Goal: Information Seeking & Learning: Learn about a topic

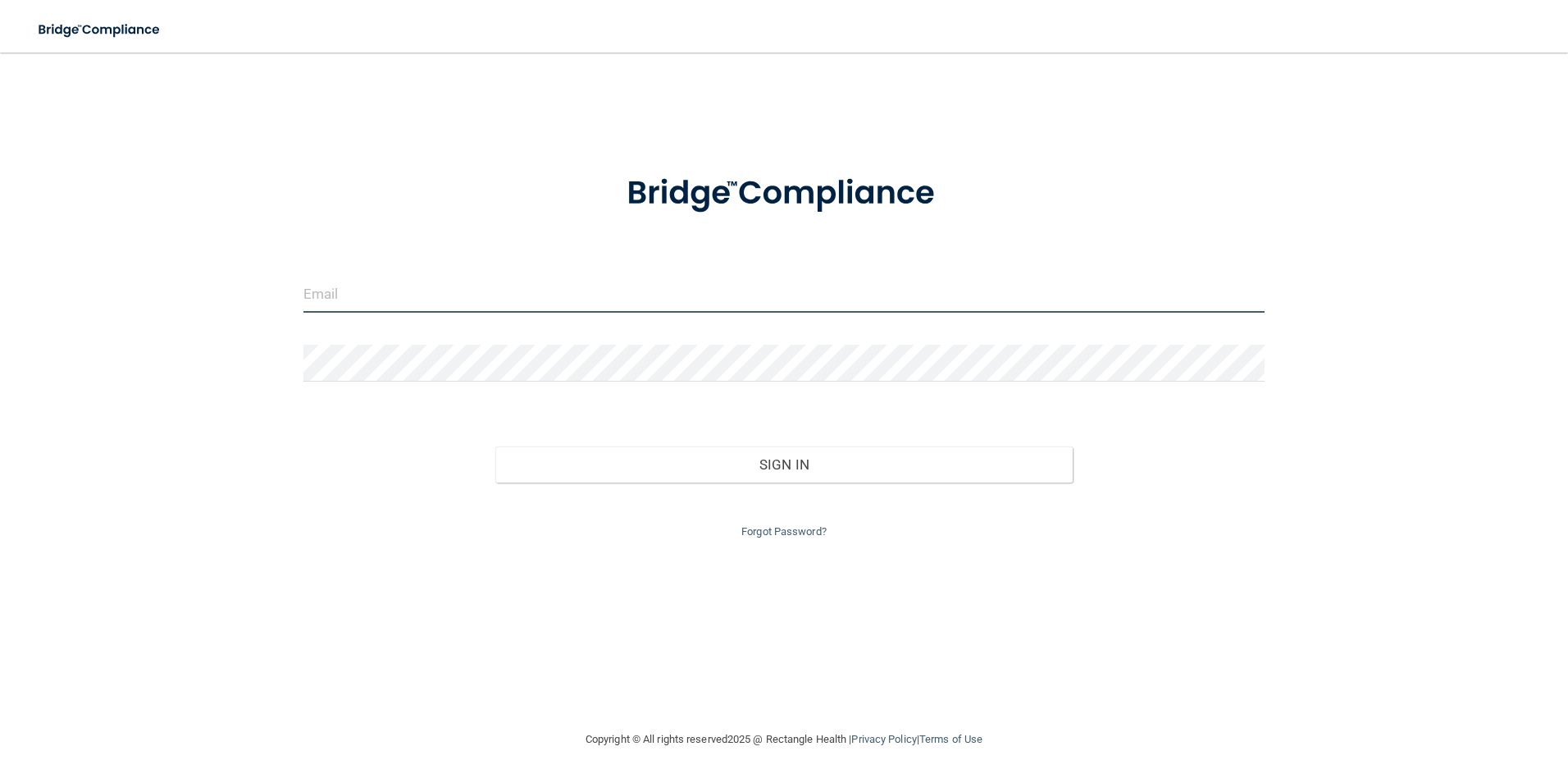
click at [826, 301] on input "email" at bounding box center [784, 294] width 962 height 37
type input "k"
type input "[EMAIL_ADDRESS][DOMAIN_NAME]"
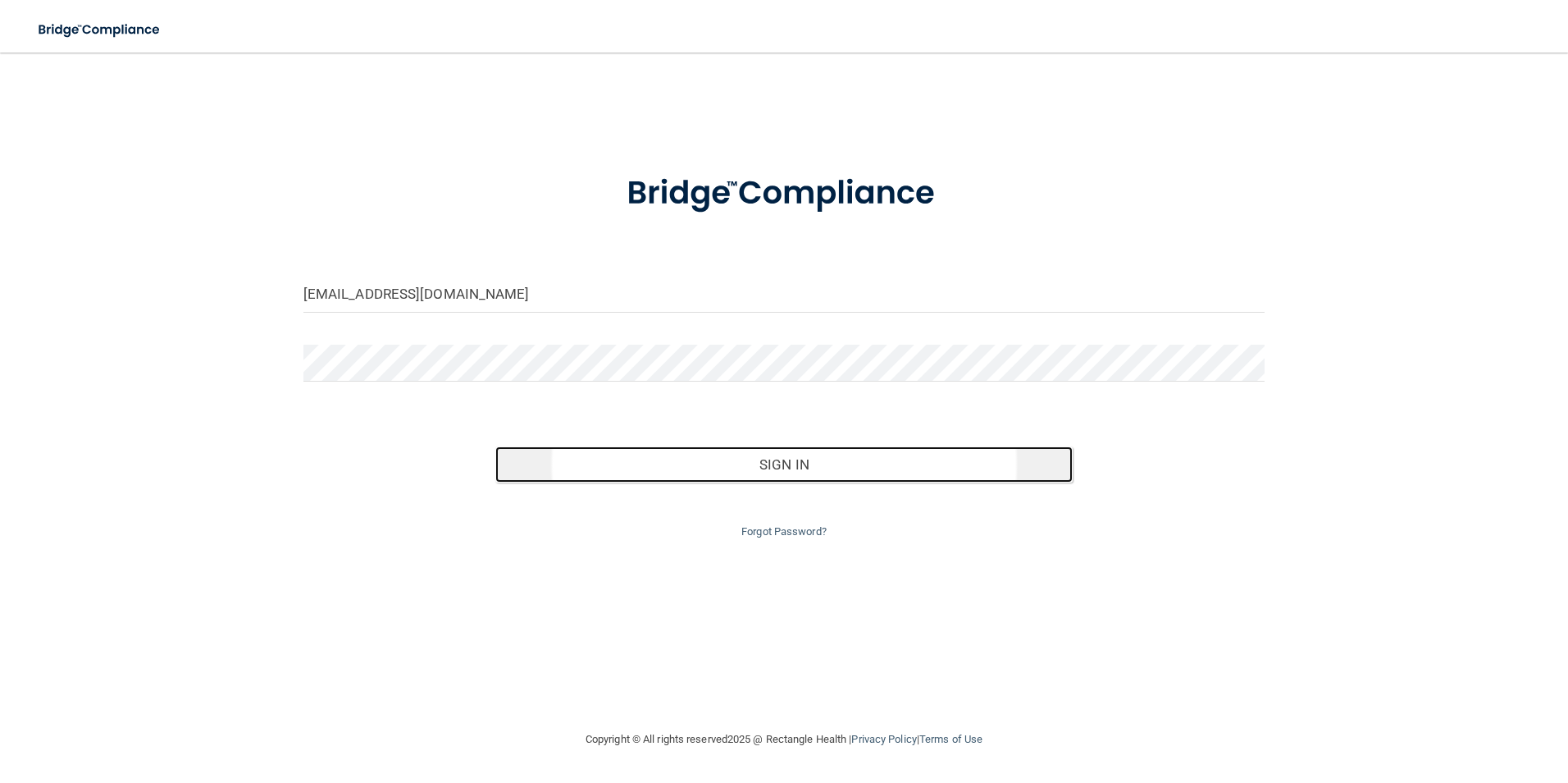
click at [895, 473] on button "Sign In" at bounding box center [784, 464] width 577 height 36
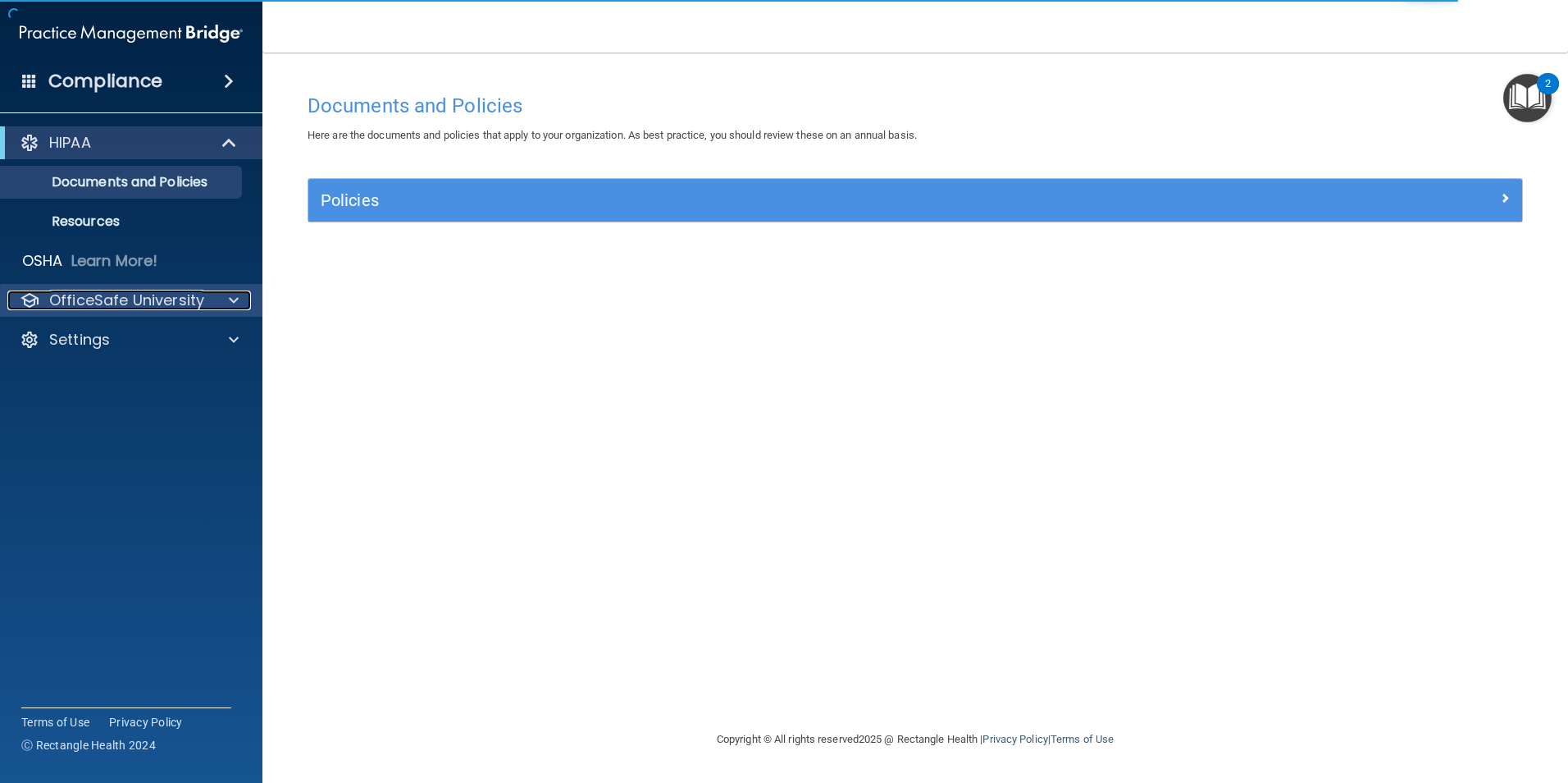
click at [130, 295] on p "OfficeSafe University" at bounding box center [127, 301] width 155 height 20
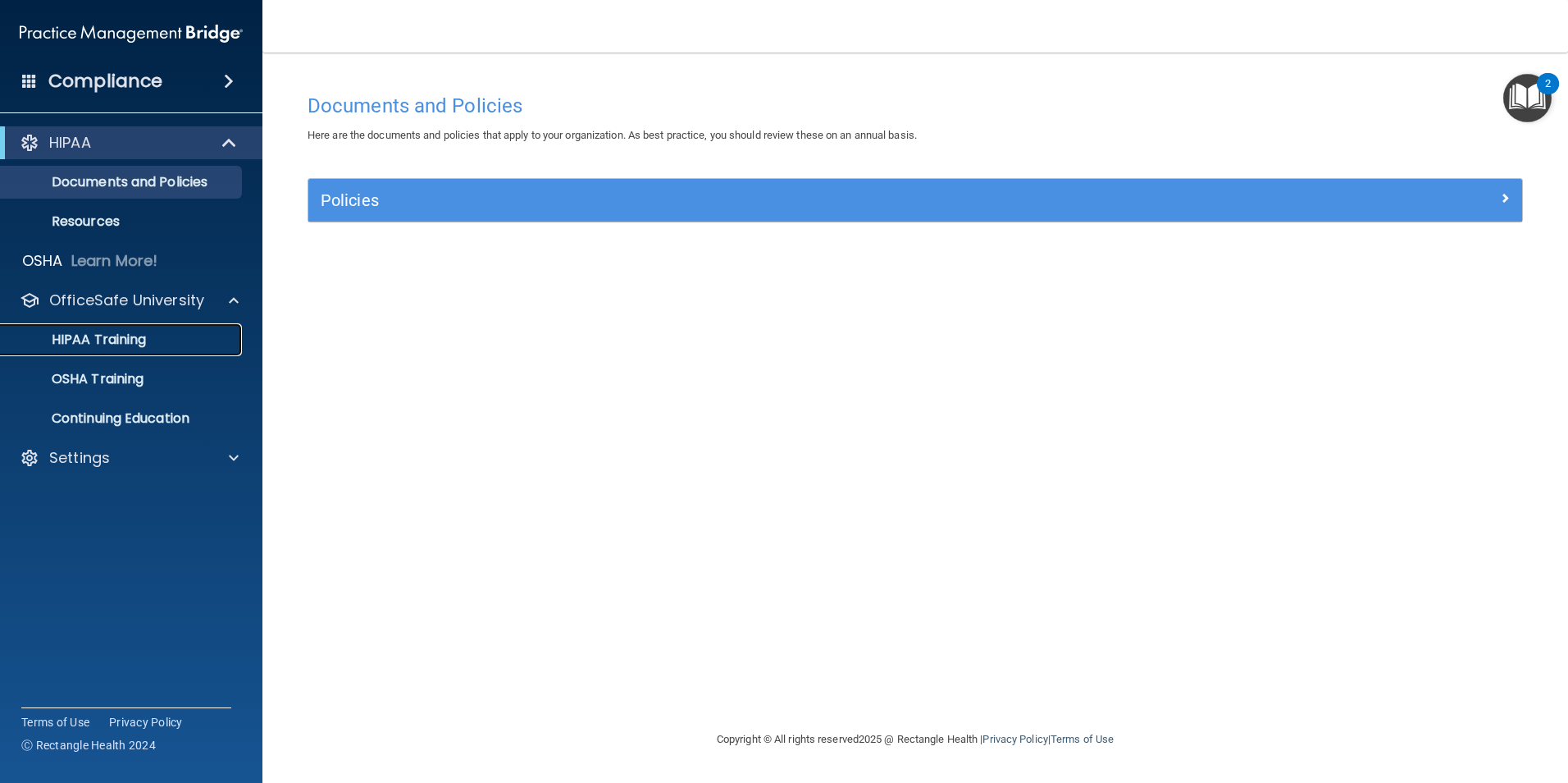
click at [145, 333] on p "HIPAA Training" at bounding box center [78, 339] width 135 height 17
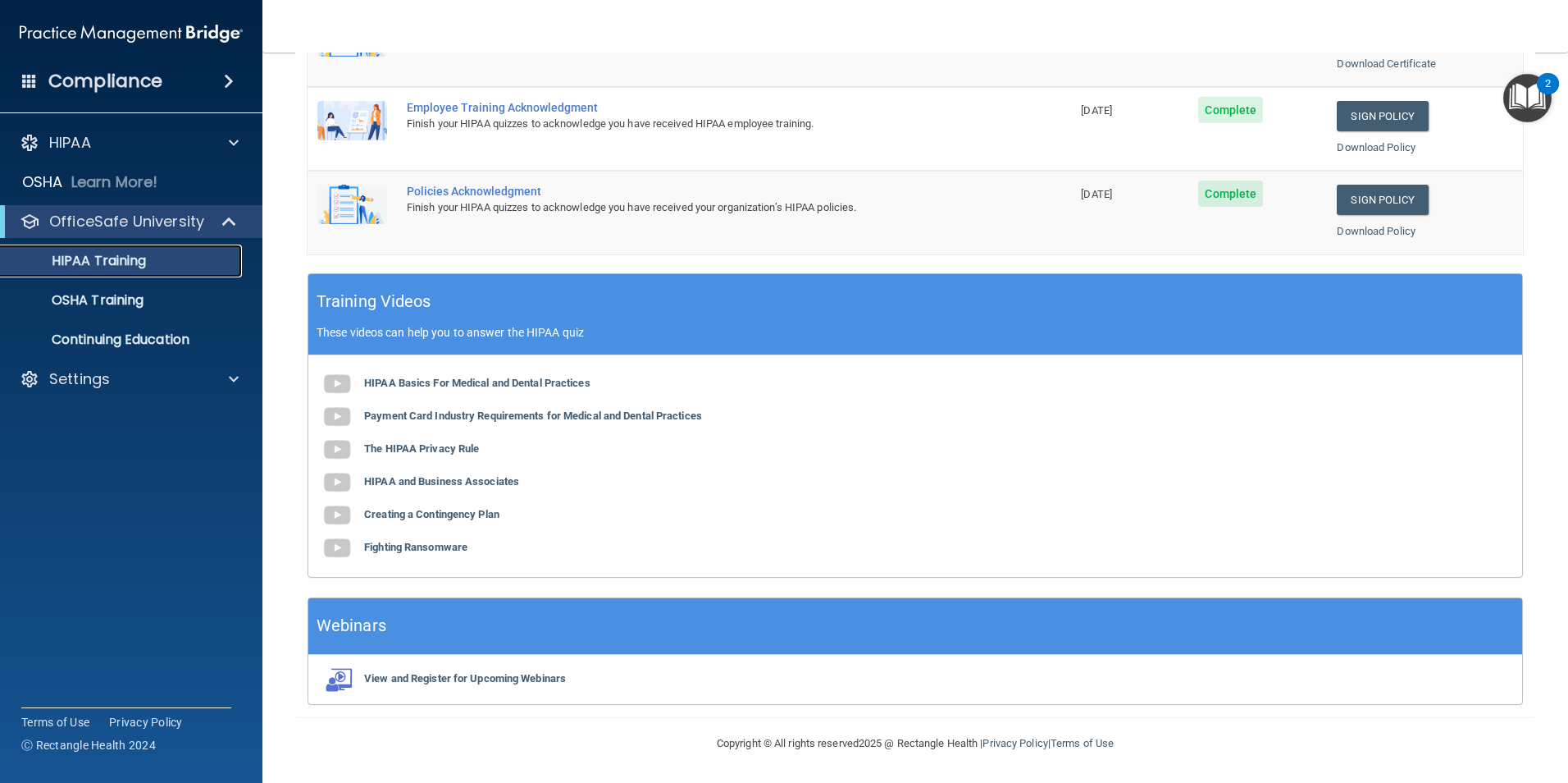
scroll to position [43, 0]
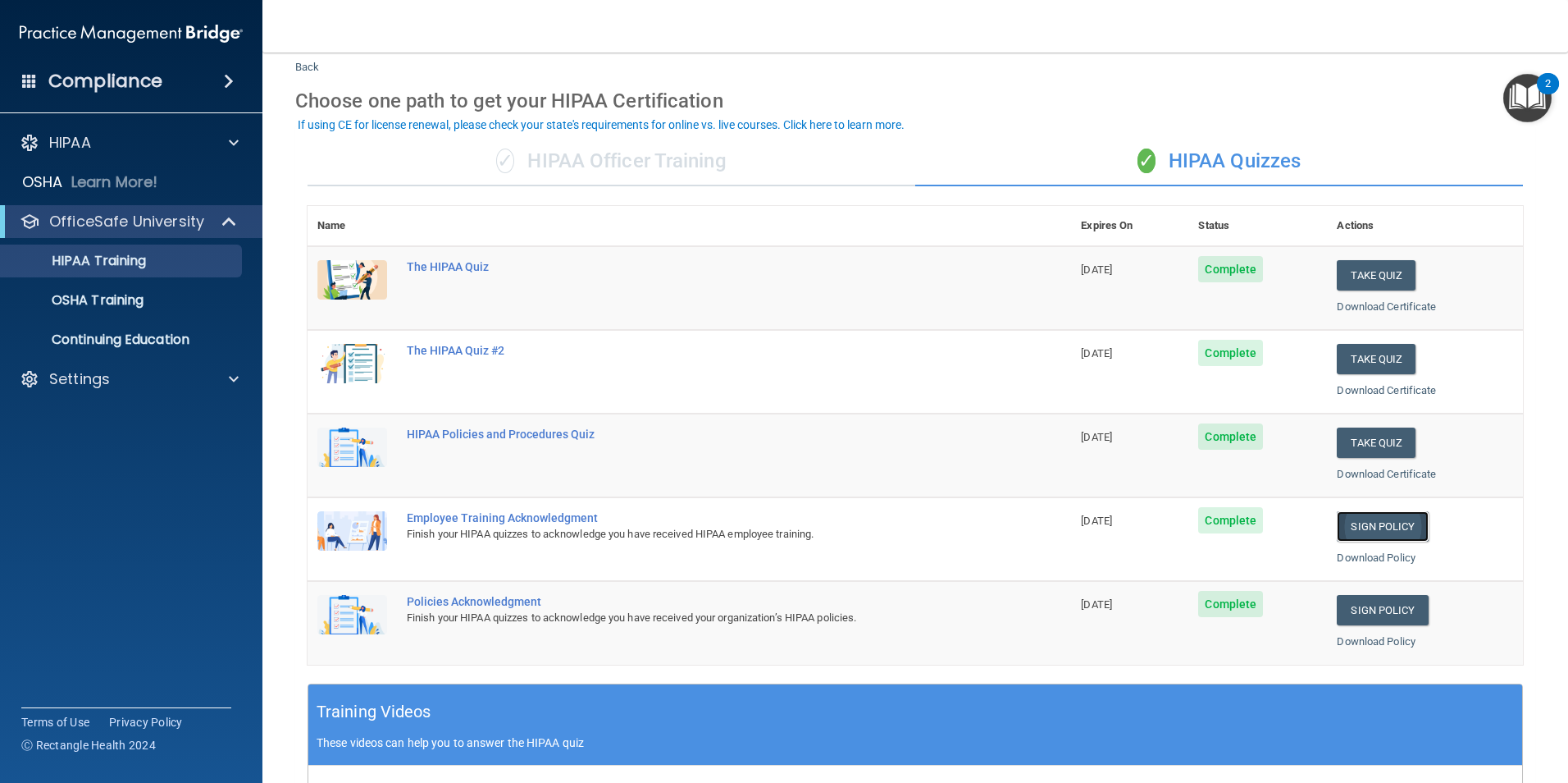
click at [1370, 526] on link "Sign Policy" at bounding box center [1383, 526] width 91 height 31
click at [1380, 615] on link "Sign Policy" at bounding box center [1383, 609] width 91 height 31
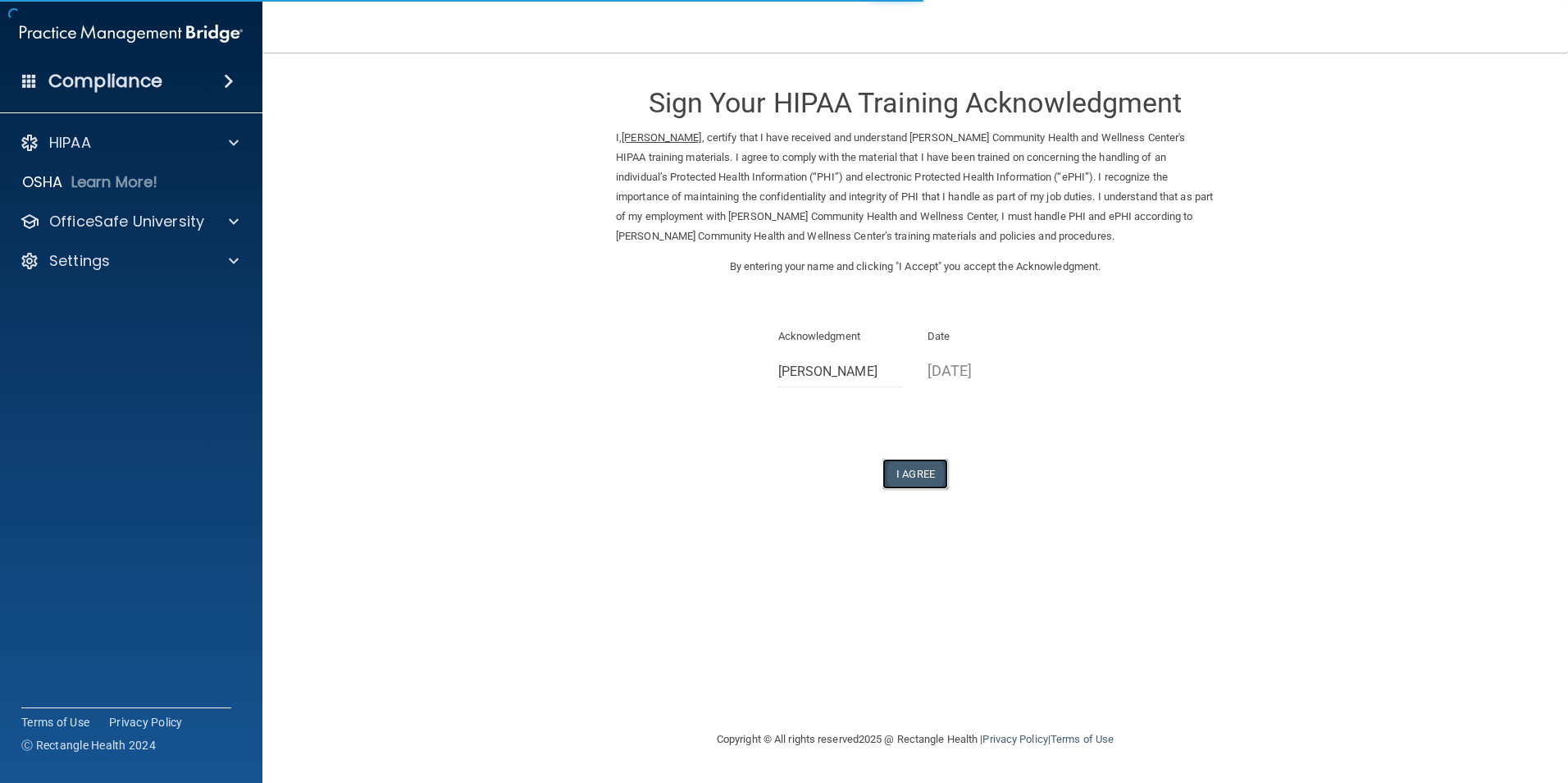
click at [917, 472] on button "I Agree" at bounding box center [915, 473] width 65 height 31
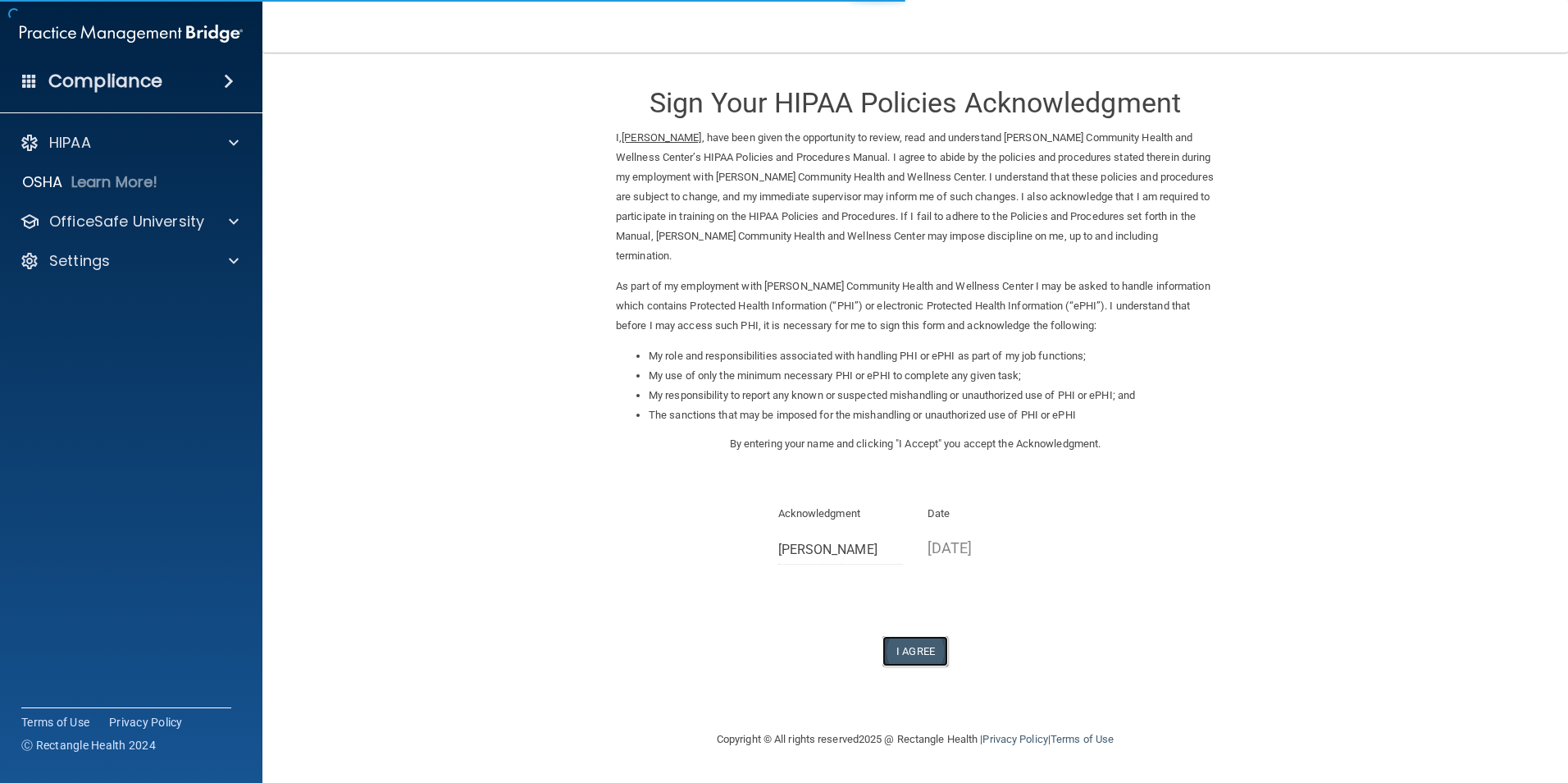
click at [927, 636] on button "I Agree" at bounding box center [915, 651] width 65 height 31
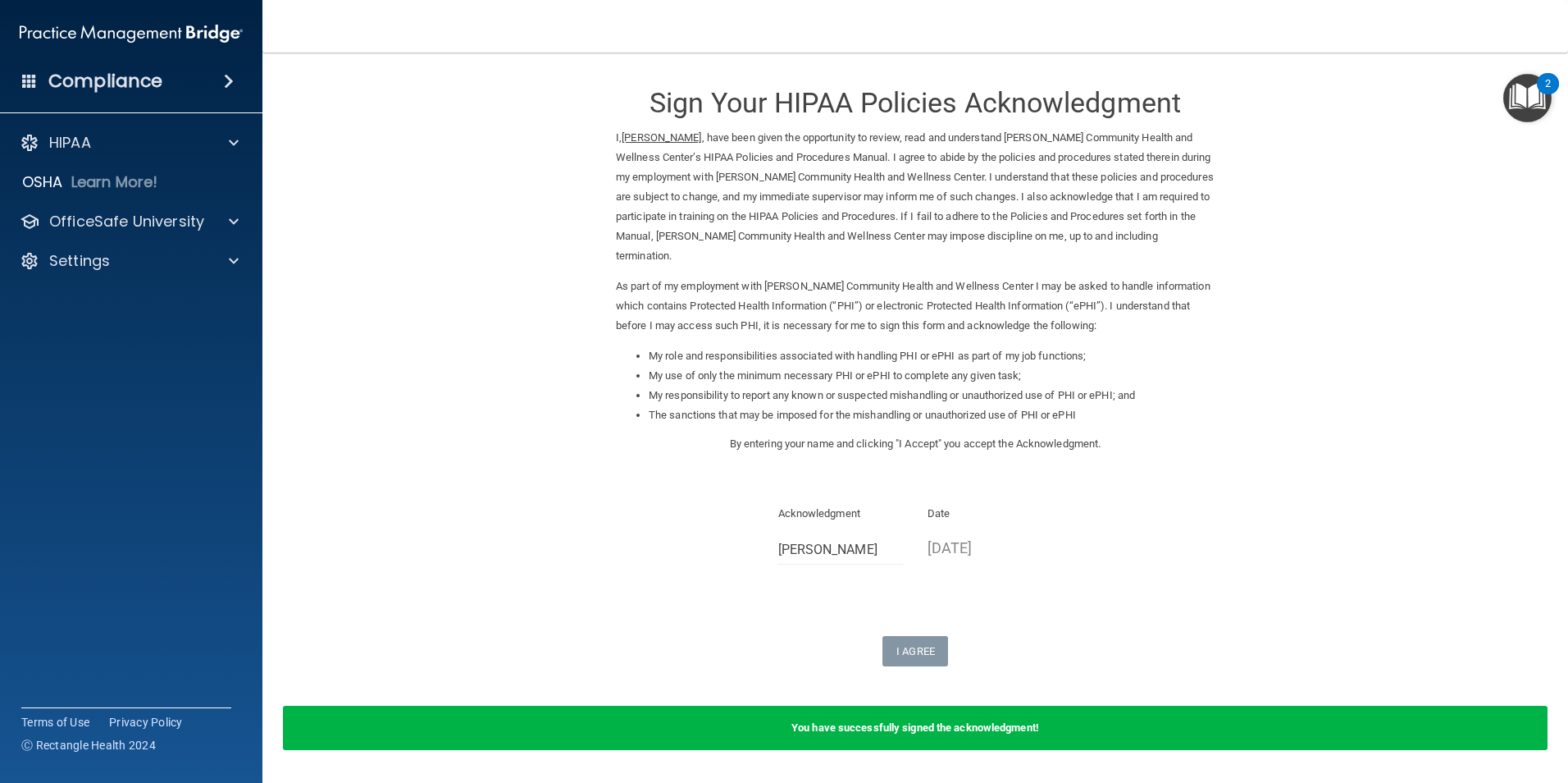
scroll to position [33, 0]
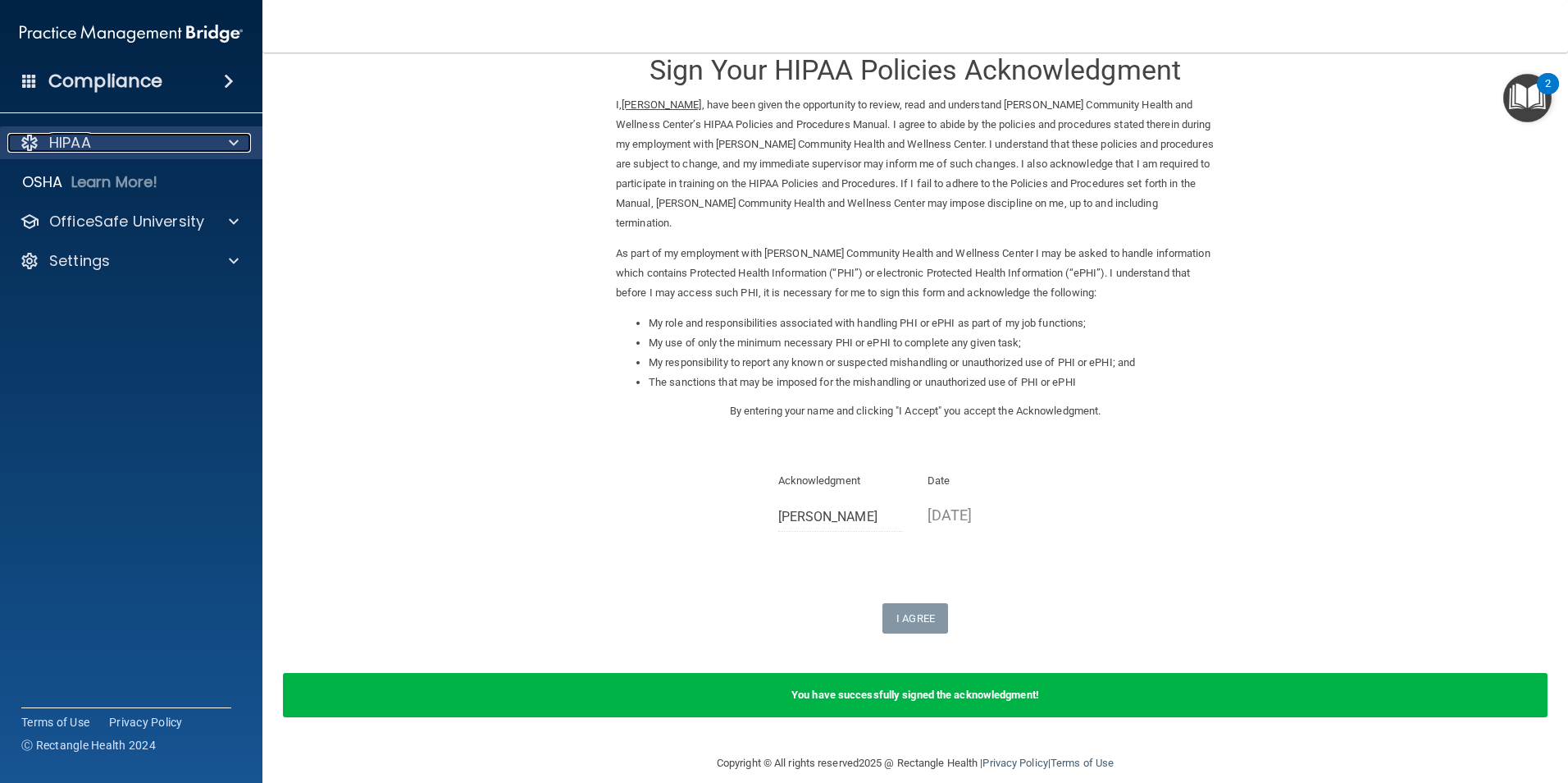
click at [98, 145] on div "HIPAA" at bounding box center [108, 143] width 203 height 20
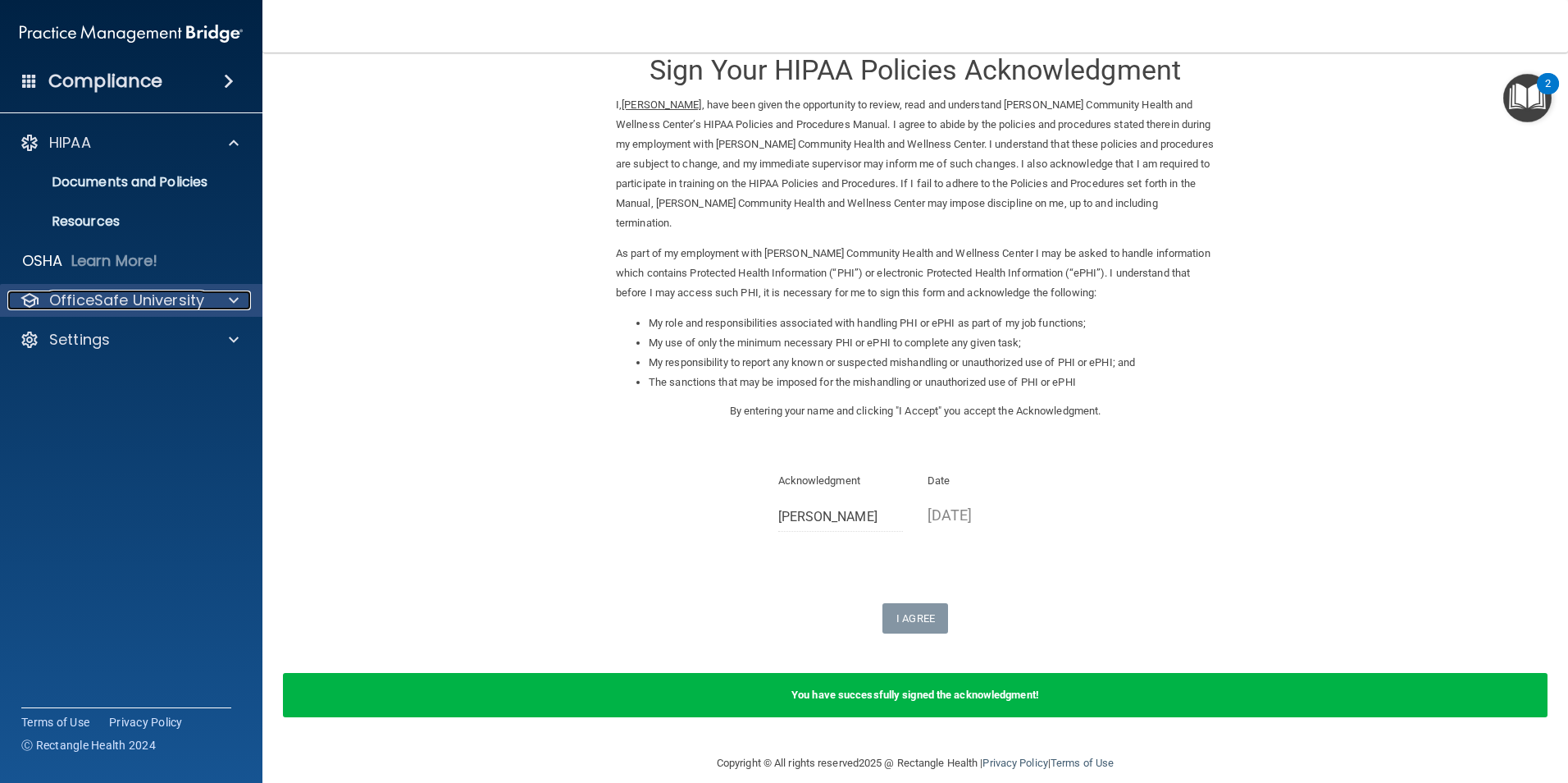
click at [115, 295] on p "OfficeSafe University" at bounding box center [127, 301] width 155 height 20
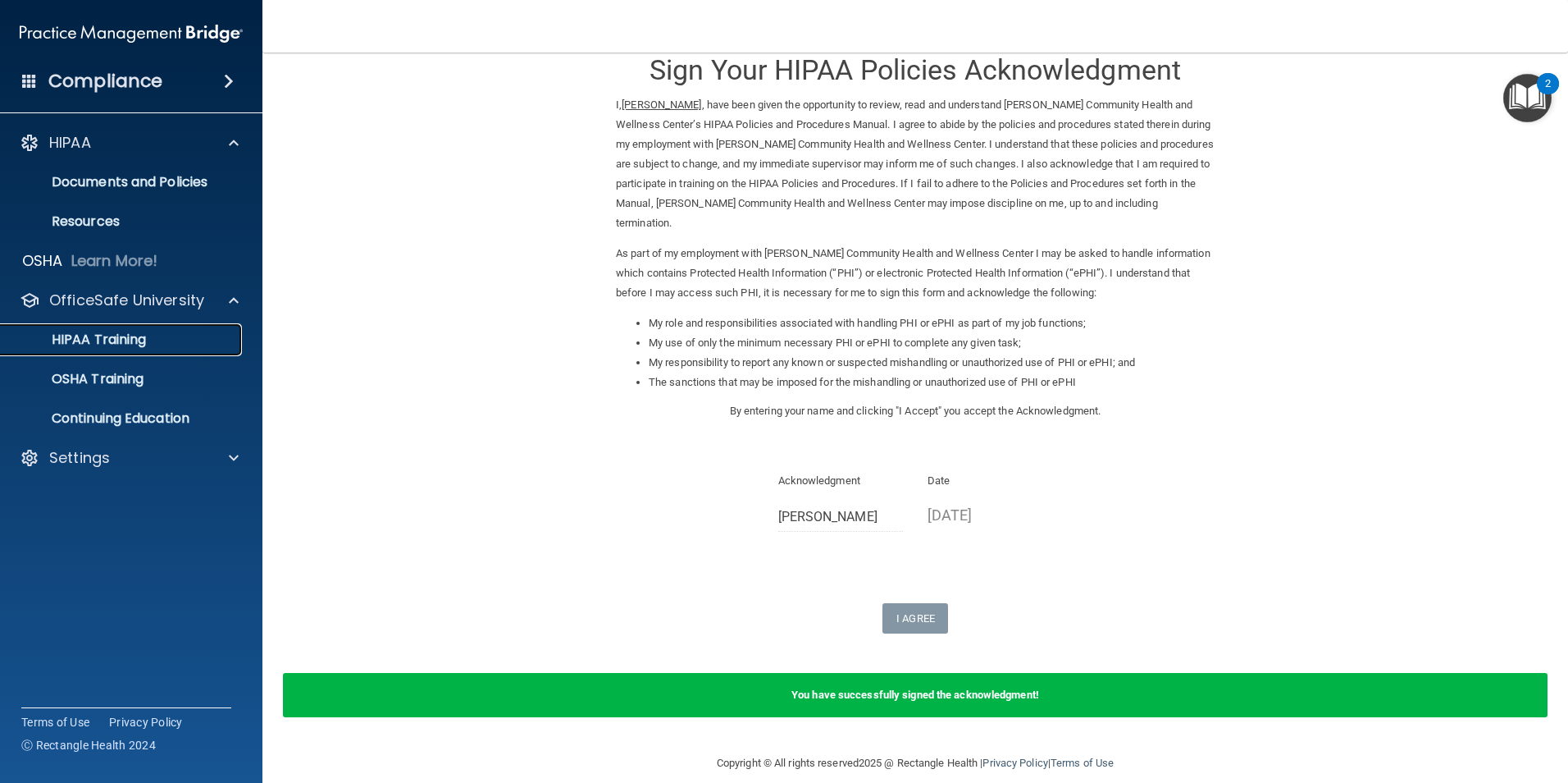
click at [123, 331] on p "HIPAA Training" at bounding box center [78, 339] width 135 height 17
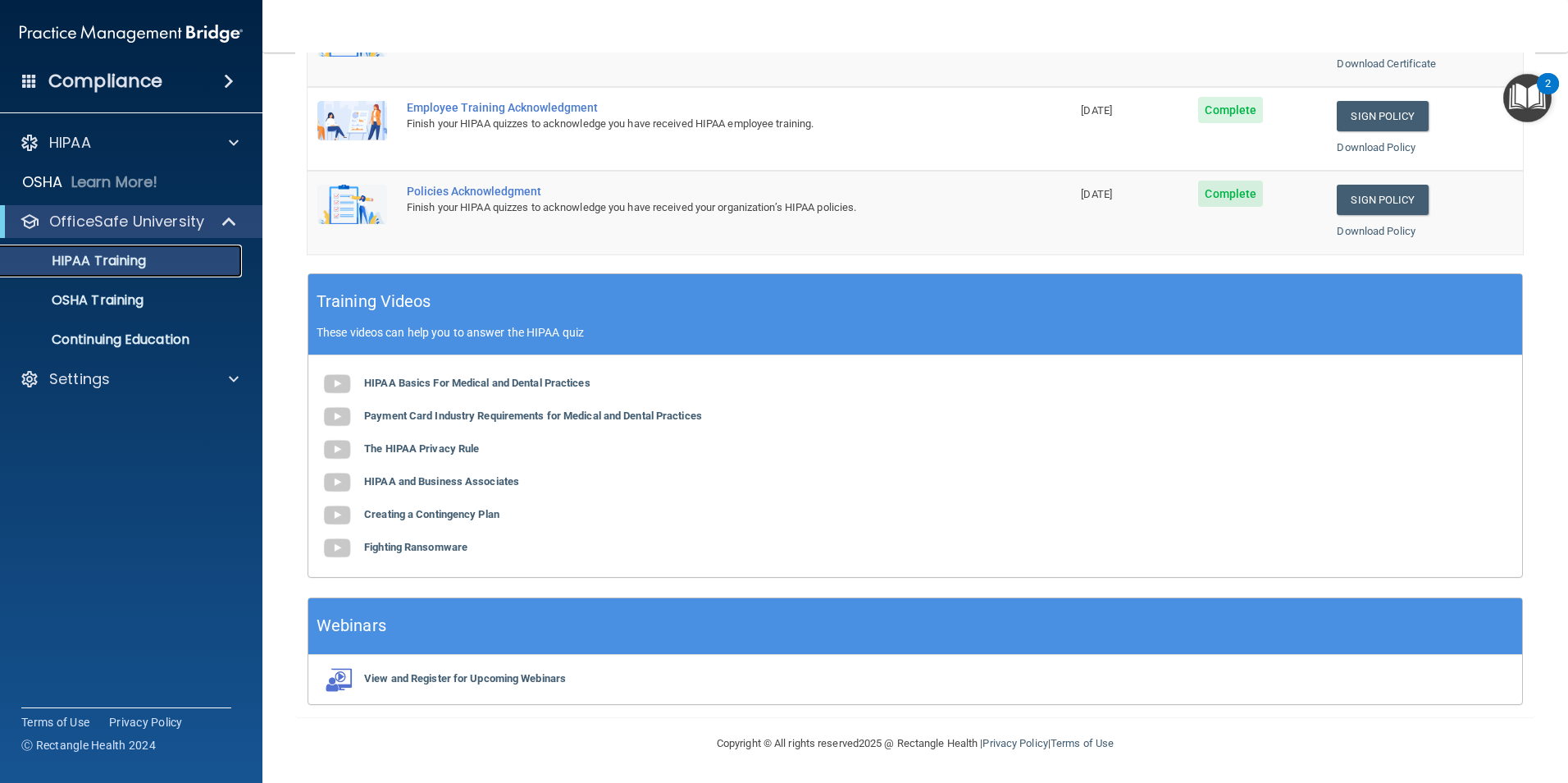
scroll to position [43, 0]
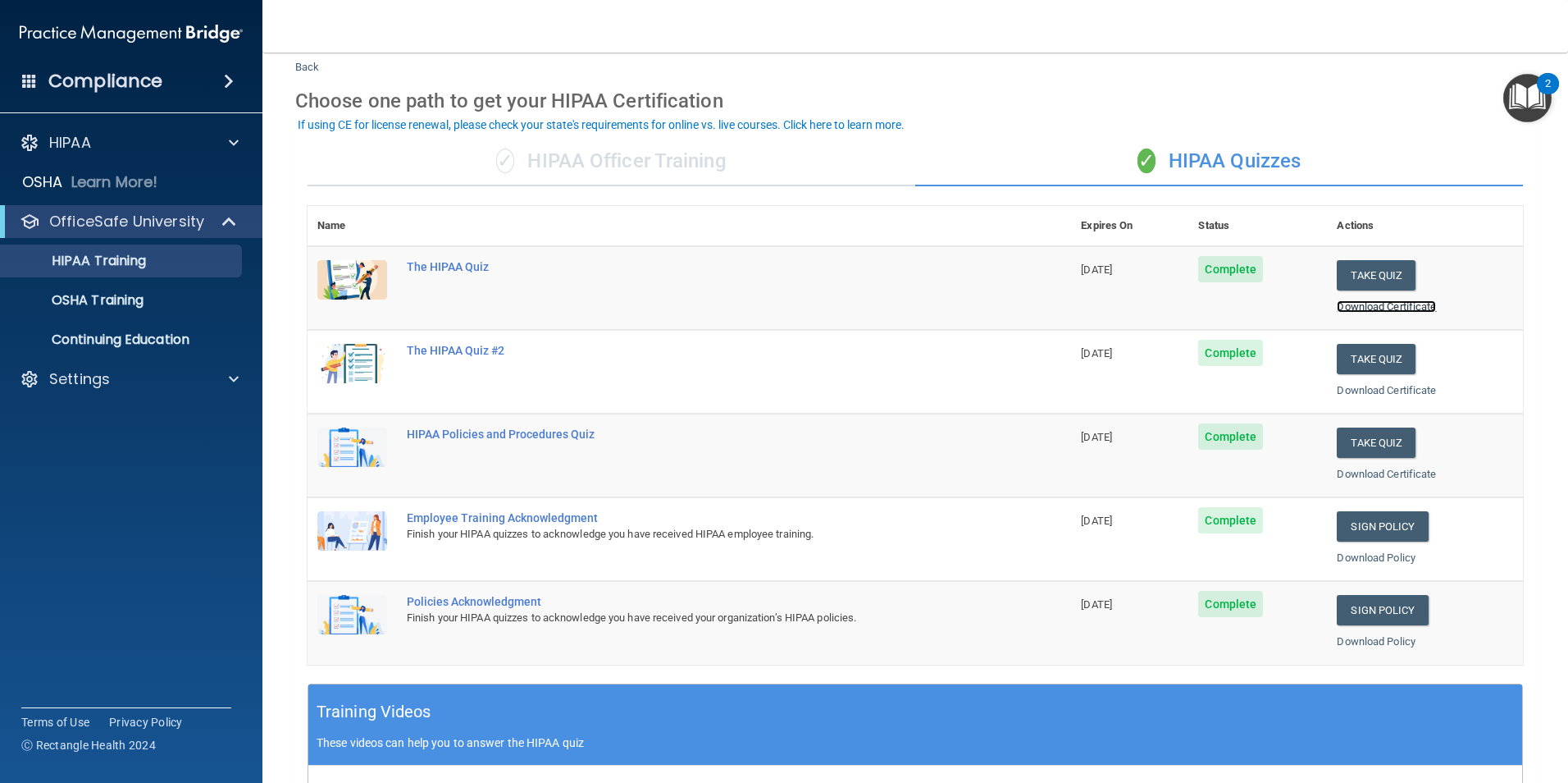
click at [1370, 307] on link "Download Certificate" at bounding box center [1387, 307] width 99 height 12
click at [1380, 388] on link "Download Certificate" at bounding box center [1387, 390] width 99 height 12
click at [1377, 467] on link "Download Certificate" at bounding box center [1387, 473] width 99 height 12
